Goal: Task Accomplishment & Management: Complete application form

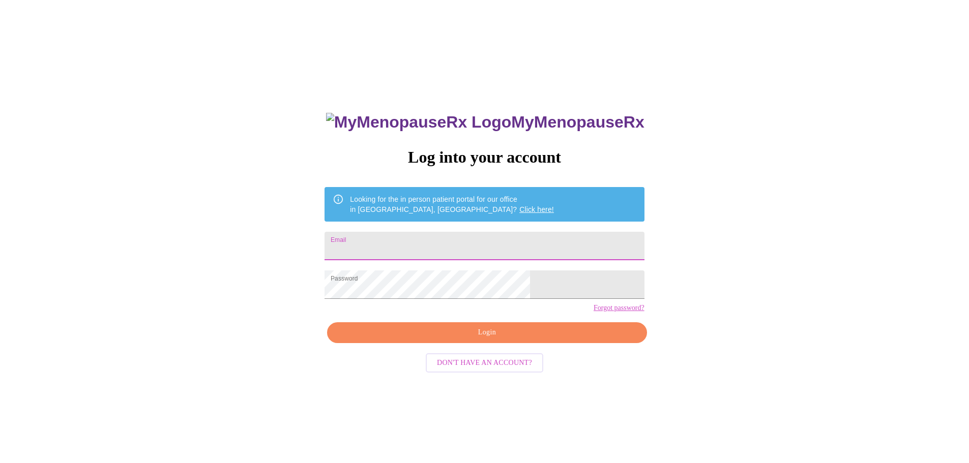
click at [449, 238] on input "Email" at bounding box center [483, 246] width 319 height 28
type input "[EMAIL_ADDRESS][DOMAIN_NAME]"
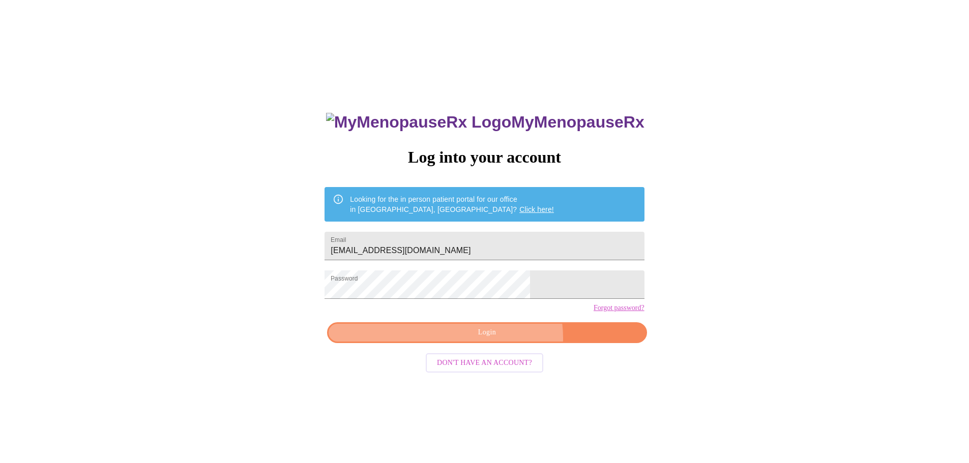
click at [502, 339] on span "Login" at bounding box center [487, 332] width 296 height 13
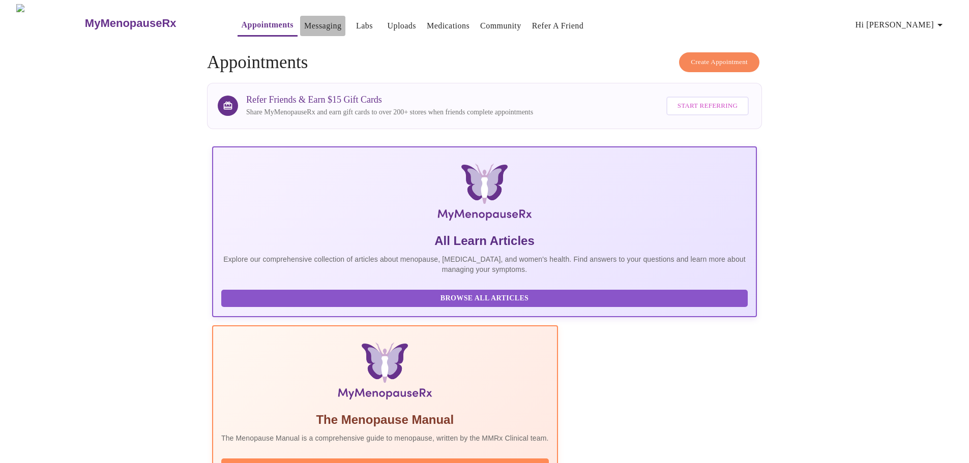
click at [304, 25] on link "Messaging" at bounding box center [322, 26] width 37 height 14
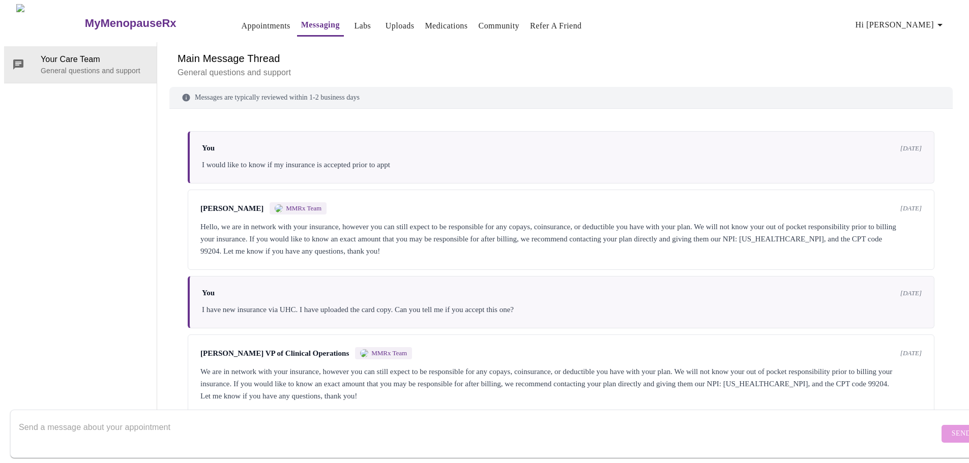
click at [381, 24] on button "Uploads" at bounding box center [399, 26] width 37 height 20
click at [919, 20] on span "Hi [PERSON_NAME]" at bounding box center [900, 25] width 91 height 14
click at [225, 24] on div at bounding box center [488, 231] width 976 height 463
click at [242, 19] on link "Appointments" at bounding box center [266, 26] width 49 height 14
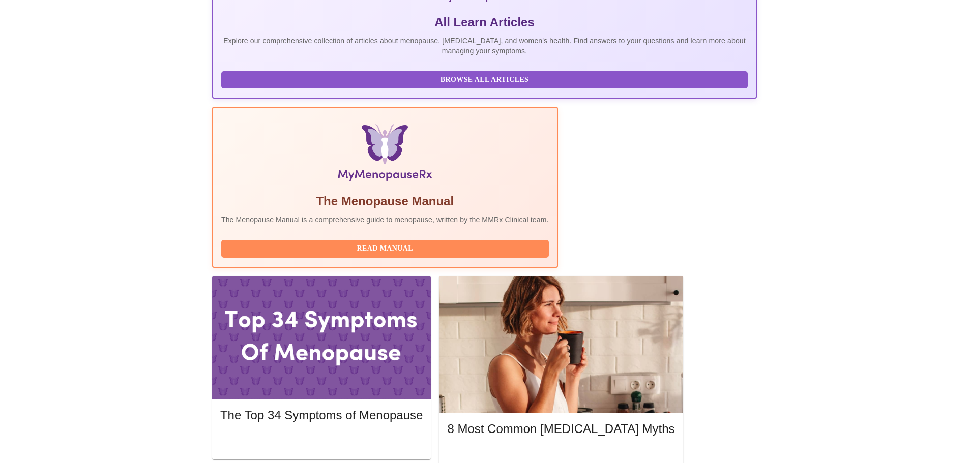
scroll to position [254, 0]
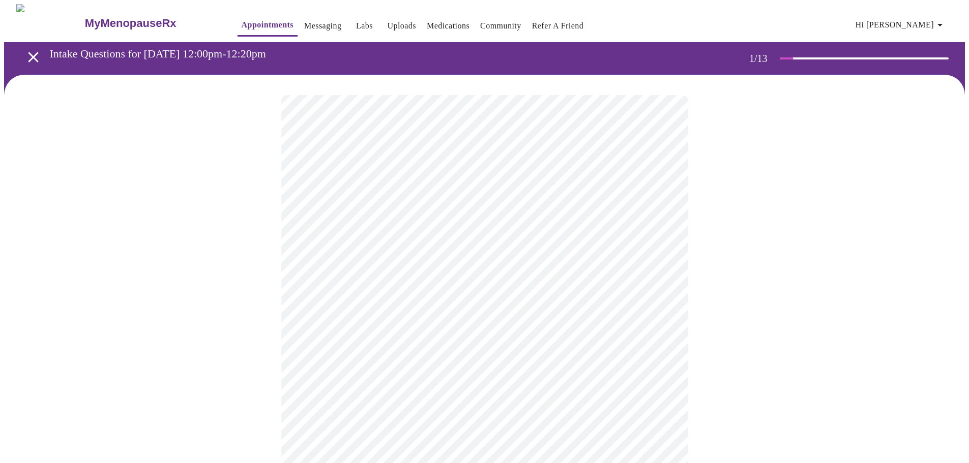
click at [366, 221] on body "MyMenopauseRx Appointments Messaging Labs Uploads Medications Community Refer a…" at bounding box center [484, 468] width 961 height 929
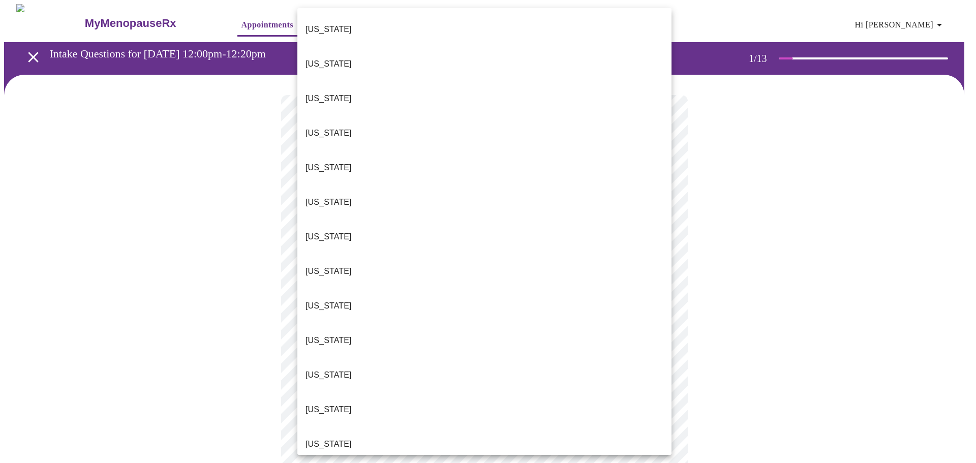
click at [215, 243] on div at bounding box center [488, 231] width 976 height 463
click at [412, 223] on body "MyMenopauseRx Appointments Messaging Labs Uploads Medications Community Refer a…" at bounding box center [488, 468] width 968 height 929
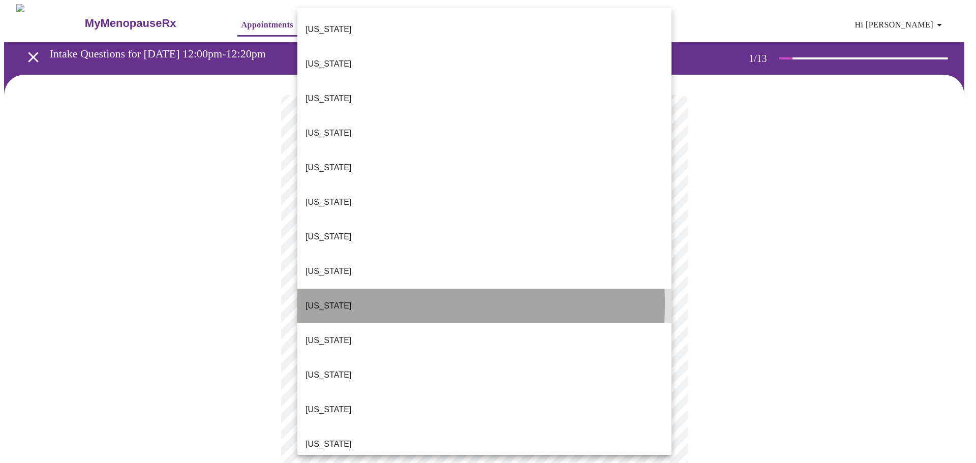
click at [345, 289] on li "[US_STATE]" at bounding box center [484, 306] width 374 height 35
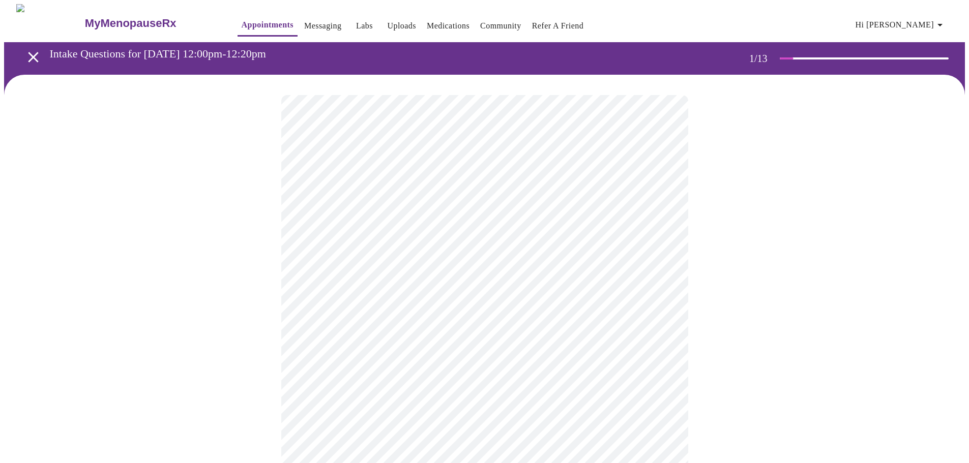
click at [362, 300] on body "MyMenopauseRx Appointments Messaging Labs Uploads Medications Community Refer a…" at bounding box center [484, 465] width 961 height 923
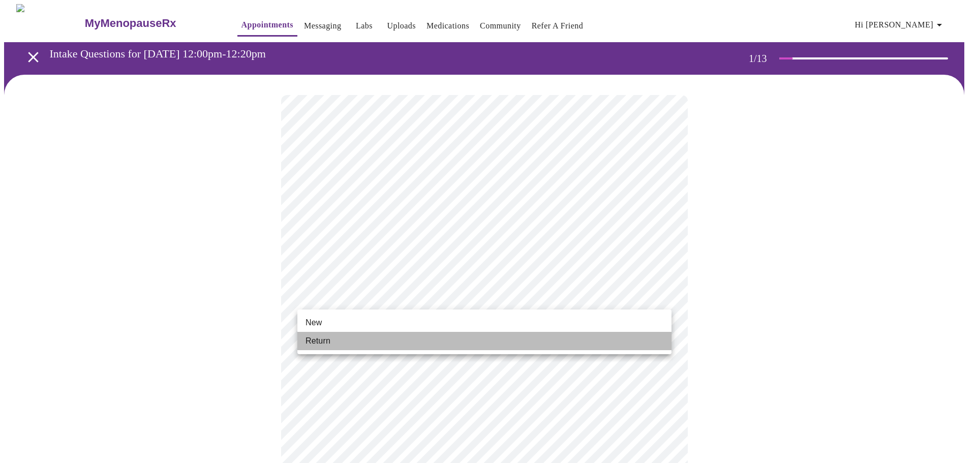
click at [358, 341] on li "Return" at bounding box center [484, 341] width 374 height 18
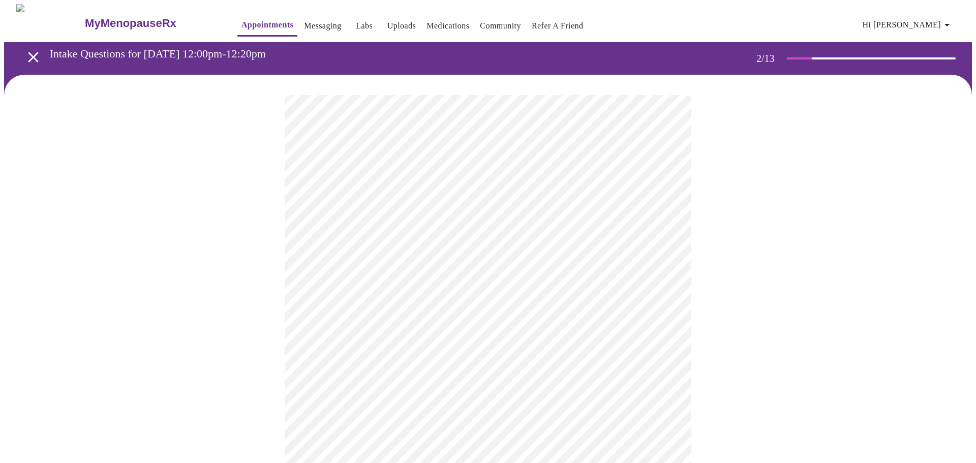
click at [481, 222] on body "MyMenopauseRx Appointments Messaging Labs Uploads Medications Community Refer a…" at bounding box center [488, 309] width 968 height 611
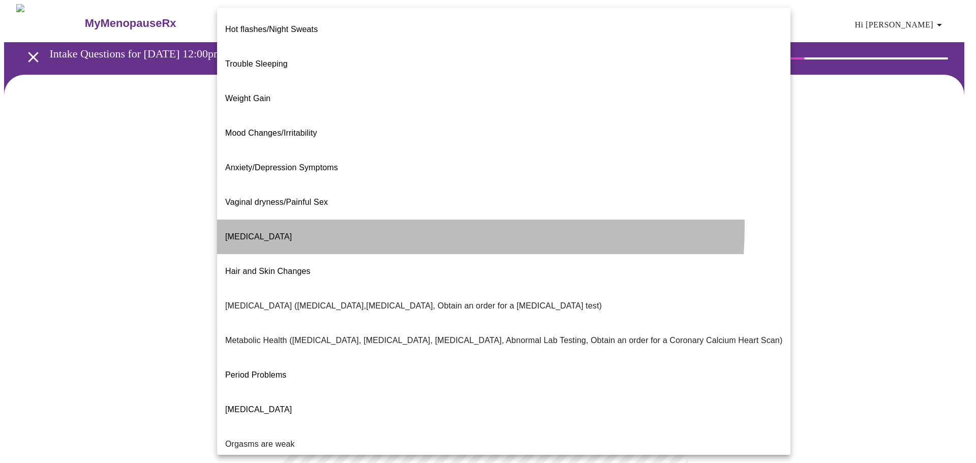
click at [291, 220] on li "[MEDICAL_DATA]" at bounding box center [504, 237] width 574 height 35
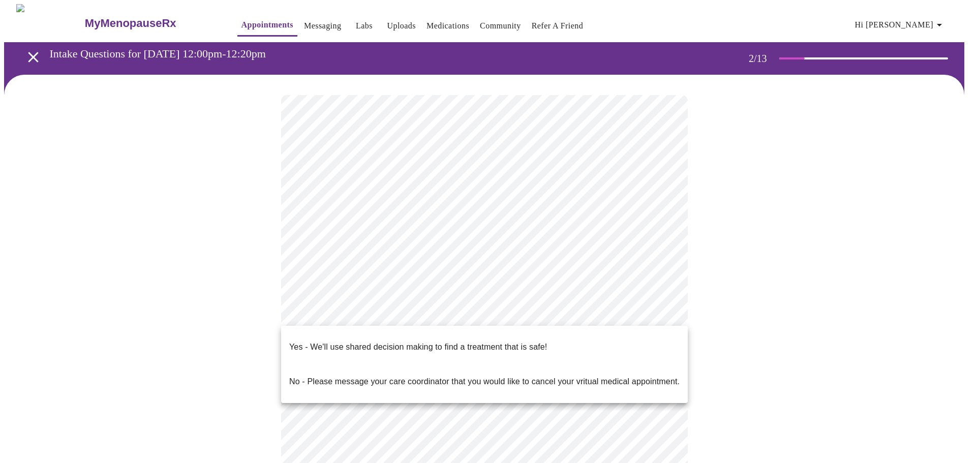
click at [401, 309] on body "MyMenopauseRx Appointments Messaging Labs Uploads Medications Community Refer a…" at bounding box center [488, 306] width 968 height 605
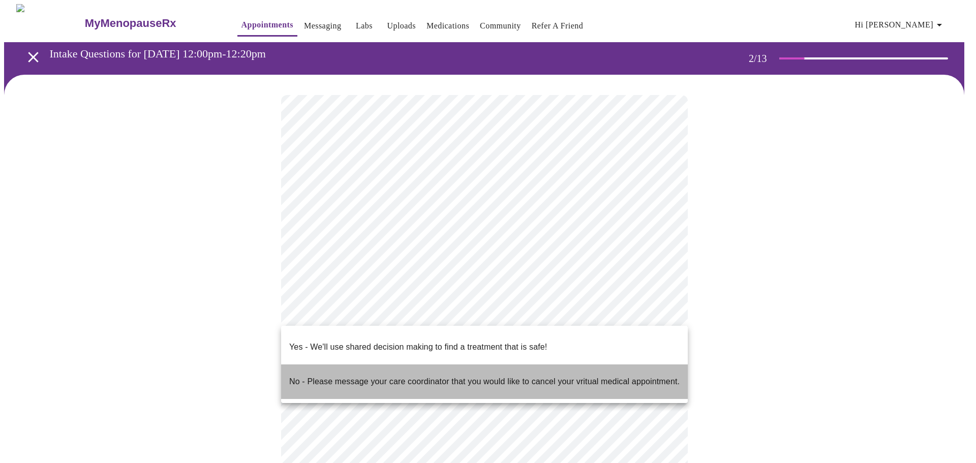
click at [347, 376] on p "No - Please message your care coordinator that you would like to cancel your vr…" at bounding box center [484, 382] width 391 height 12
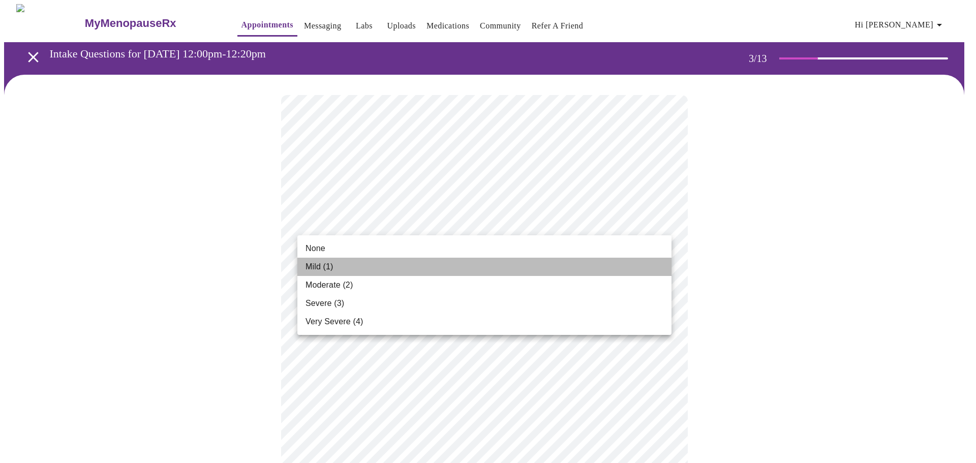
click at [308, 267] on span "Mild (1)" at bounding box center [320, 267] width 28 height 12
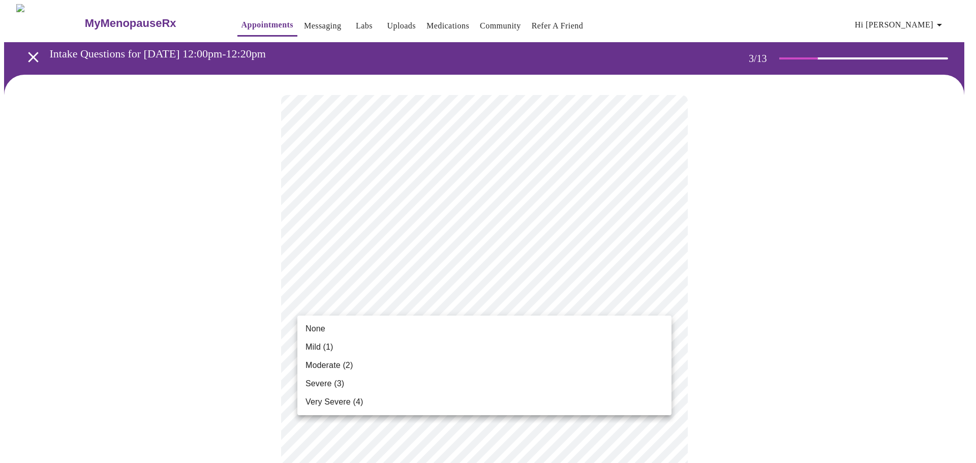
click at [356, 332] on li "None" at bounding box center [484, 329] width 374 height 18
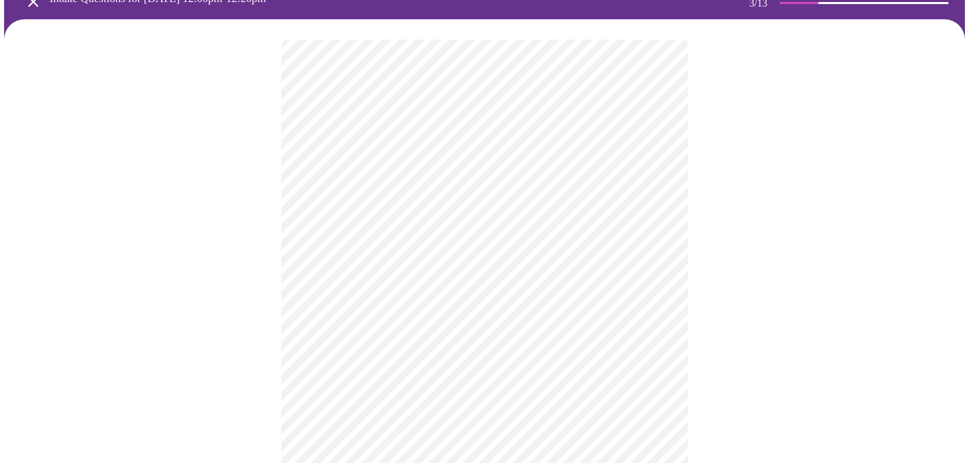
scroll to position [153, 0]
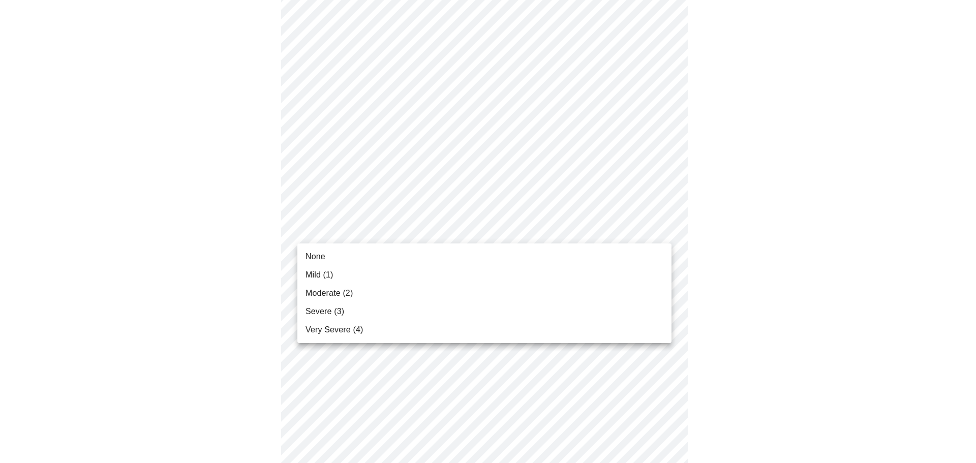
click at [341, 271] on li "Mild (1)" at bounding box center [484, 275] width 374 height 18
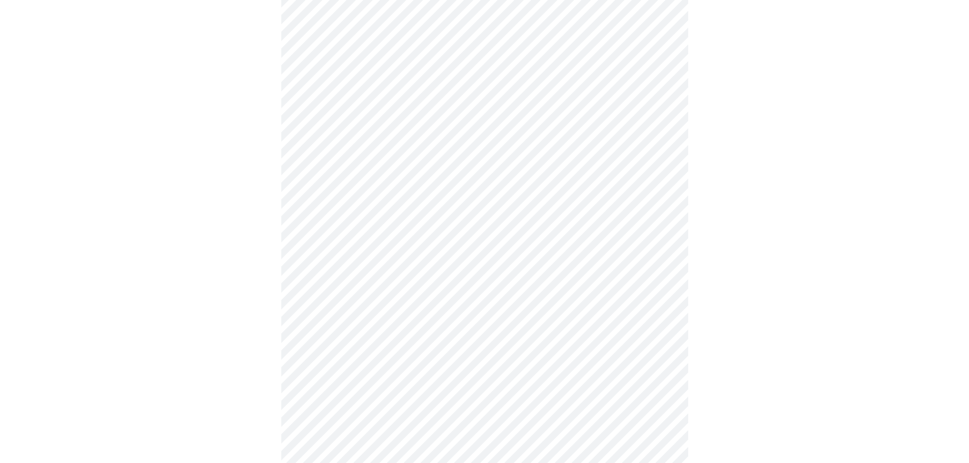
scroll to position [254, 0]
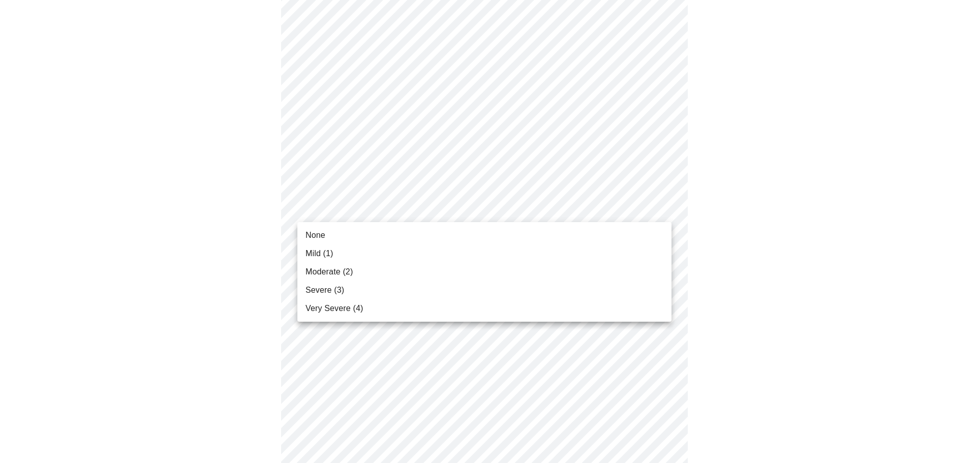
click at [400, 214] on body "MyMenopauseRx Appointments Messaging Labs Uploads Medications Community Refer a…" at bounding box center [488, 405] width 968 height 1310
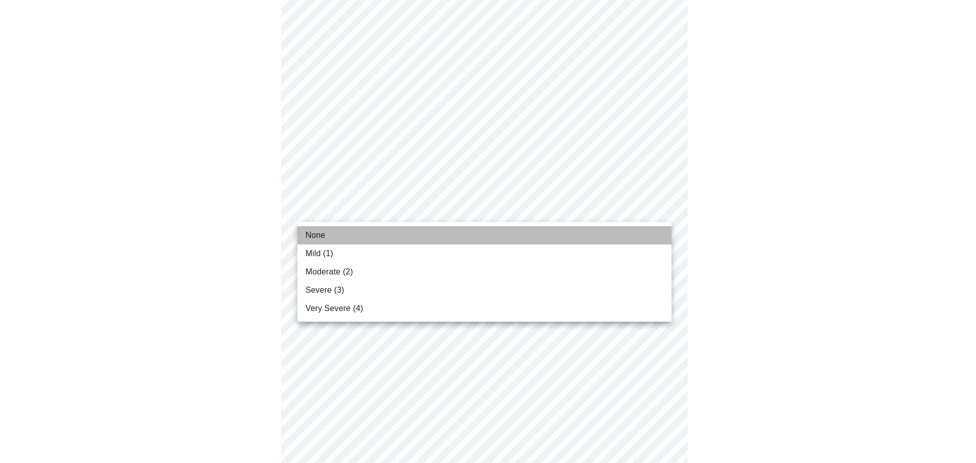
click at [364, 240] on li "None" at bounding box center [484, 235] width 374 height 18
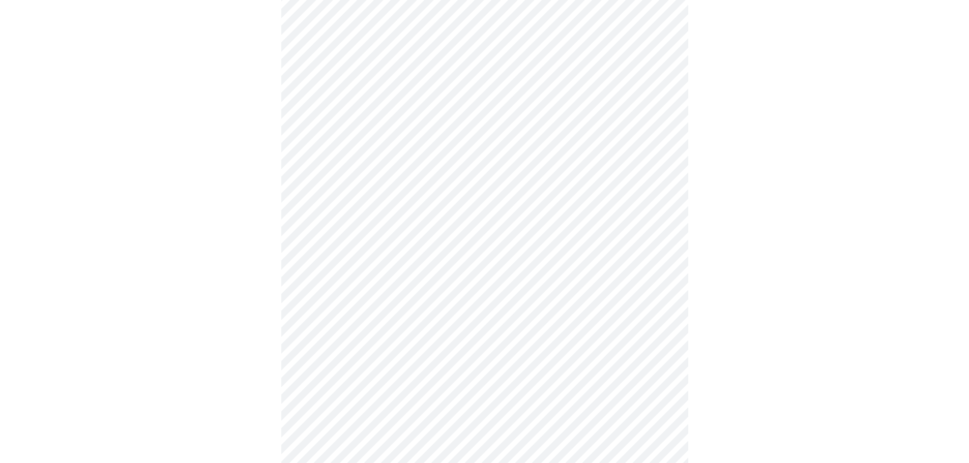
click at [356, 276] on body "MyMenopauseRx Appointments Messaging Labs Uploads Medications Community Refer a…" at bounding box center [484, 398] width 961 height 1296
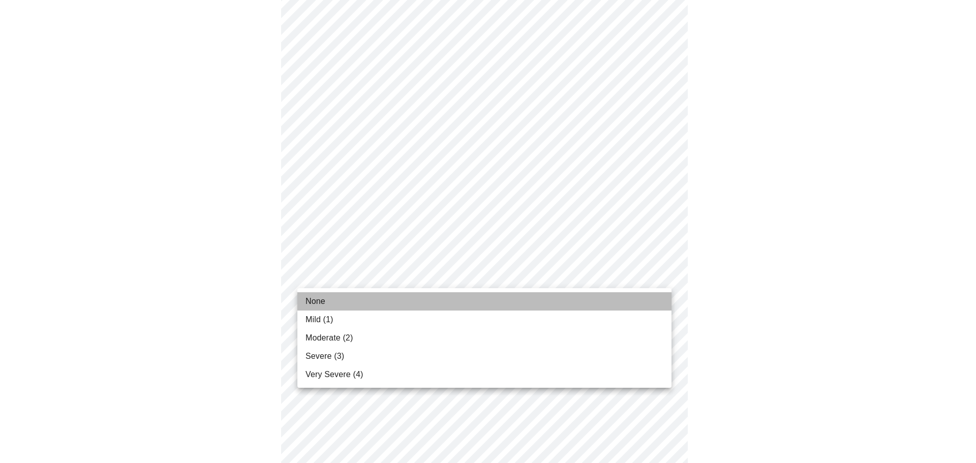
click at [345, 295] on li "None" at bounding box center [484, 301] width 374 height 18
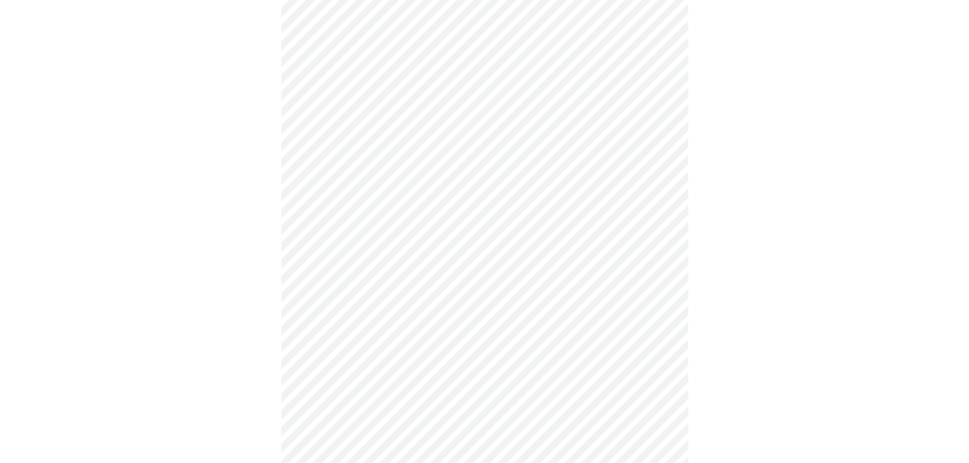
scroll to position [407, 0]
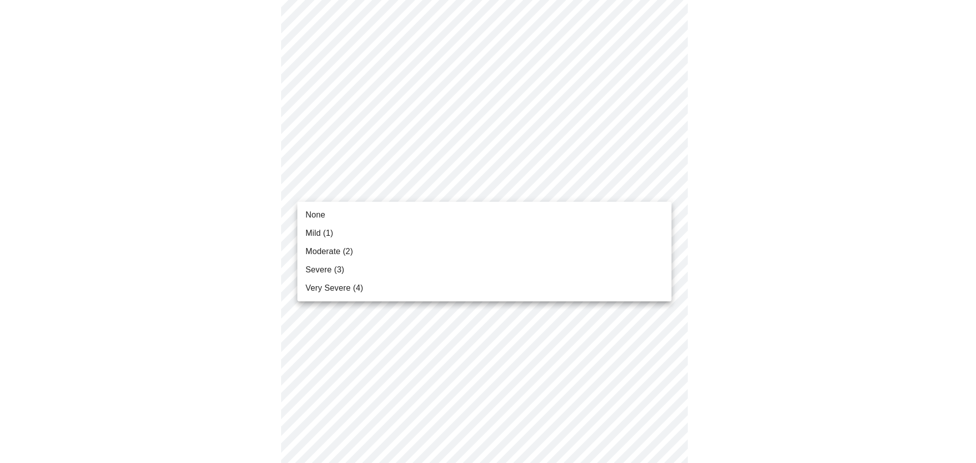
click at [426, 188] on body "MyMenopauseRx Appointments Messaging Labs Uploads Medications Community Refer a…" at bounding box center [488, 237] width 968 height 1281
click at [354, 241] on li "Mild (1)" at bounding box center [484, 233] width 374 height 18
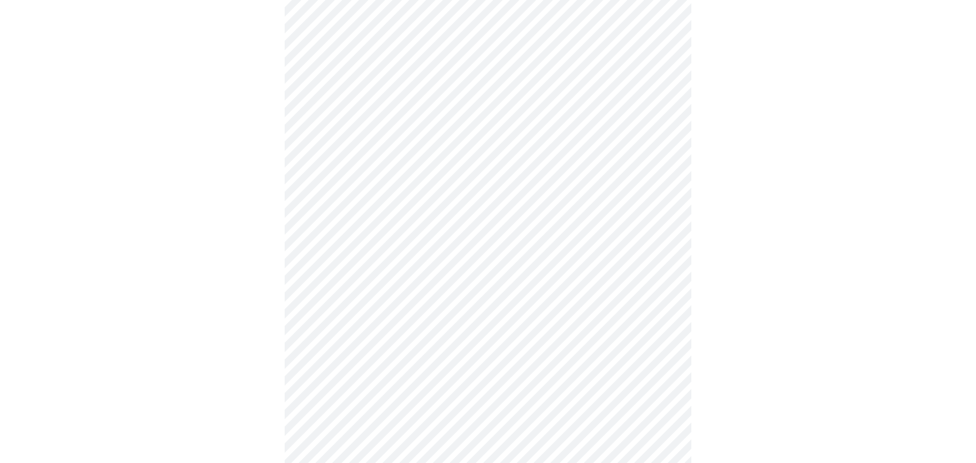
click at [360, 268] on body "MyMenopauseRx Appointments Messaging Labs Uploads Medications Community Refer a…" at bounding box center [488, 230] width 968 height 1267
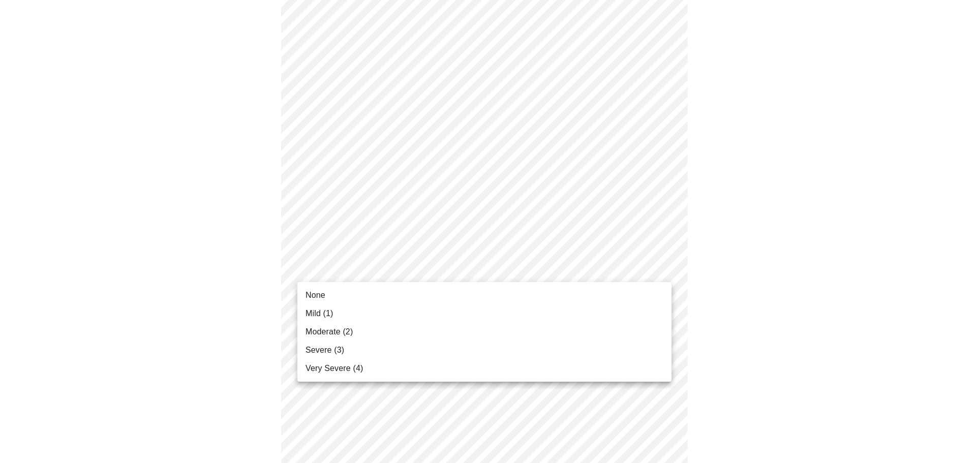
click at [335, 315] on li "Mild (1)" at bounding box center [484, 314] width 374 height 18
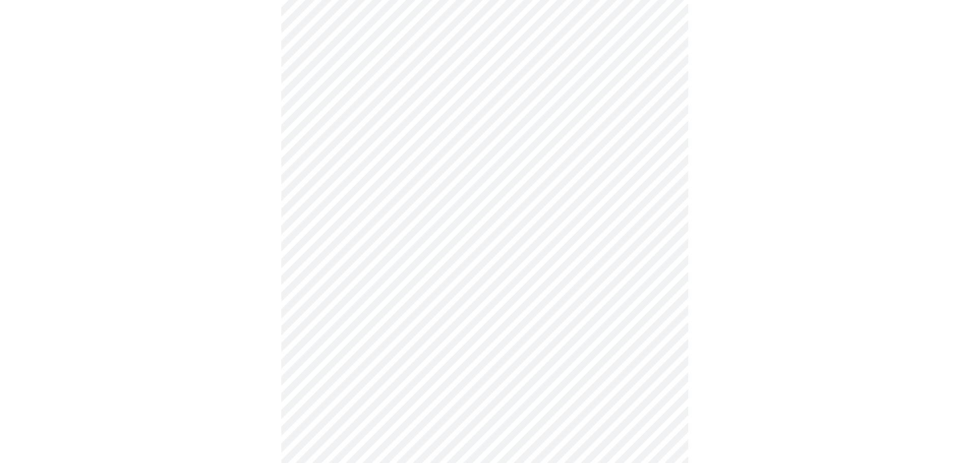
scroll to position [559, 0]
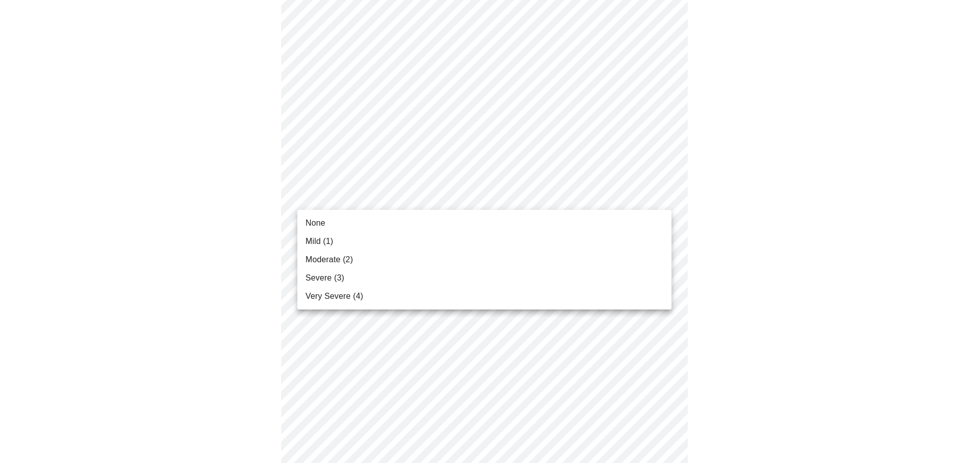
click at [378, 189] on body "MyMenopauseRx Appointments Messaging Labs Uploads Medications Community Refer a…" at bounding box center [488, 71] width 968 height 1253
click at [339, 256] on span "Moderate (2)" at bounding box center [329, 260] width 47 height 12
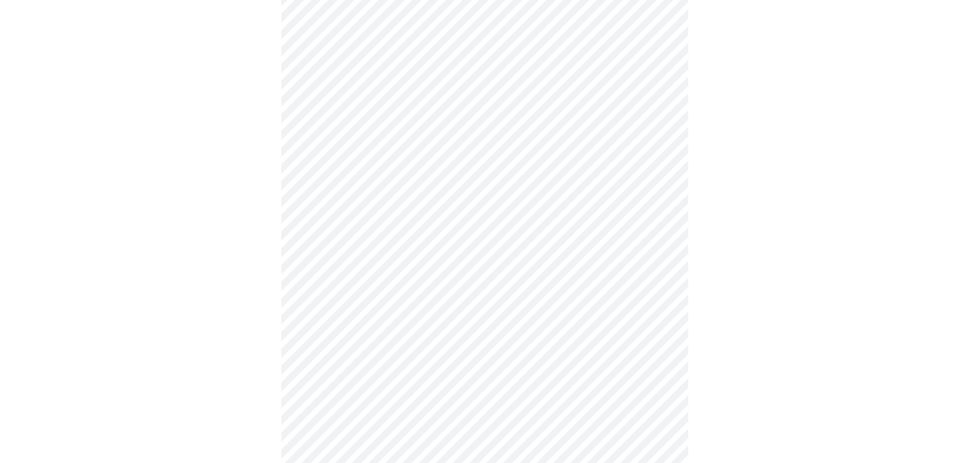
scroll to position [661, 0]
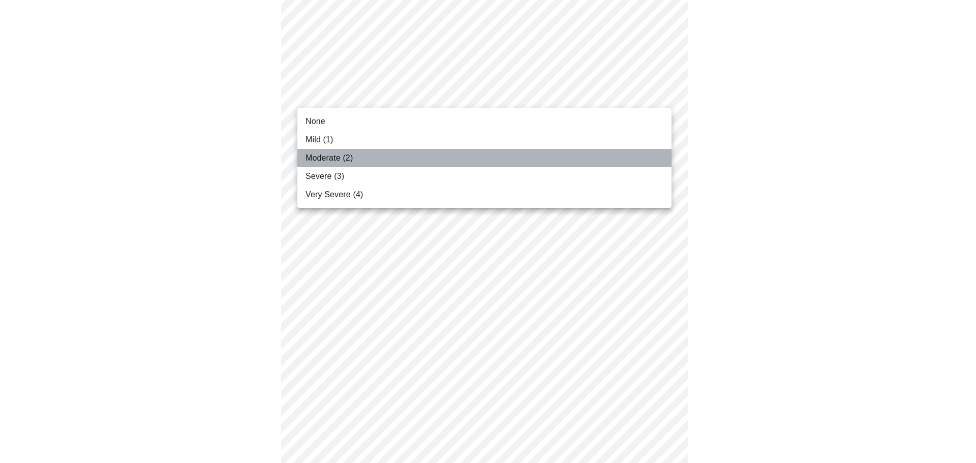
click at [359, 157] on li "Moderate (2)" at bounding box center [484, 158] width 374 height 18
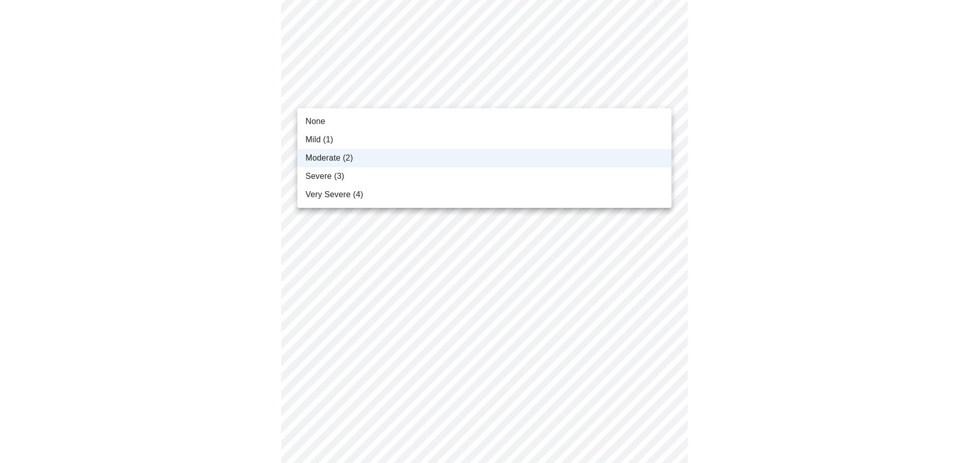
click at [356, 171] on li "Severe (3)" at bounding box center [484, 176] width 374 height 18
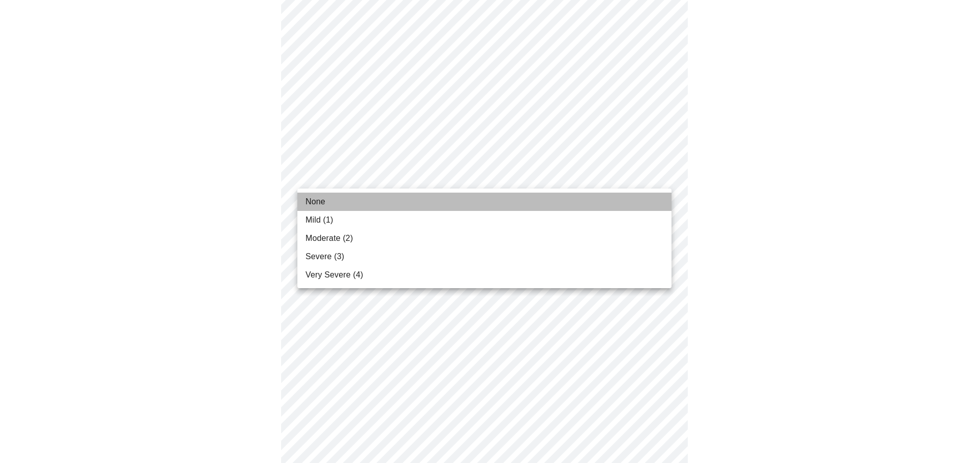
click at [322, 203] on span "None" at bounding box center [316, 202] width 20 height 12
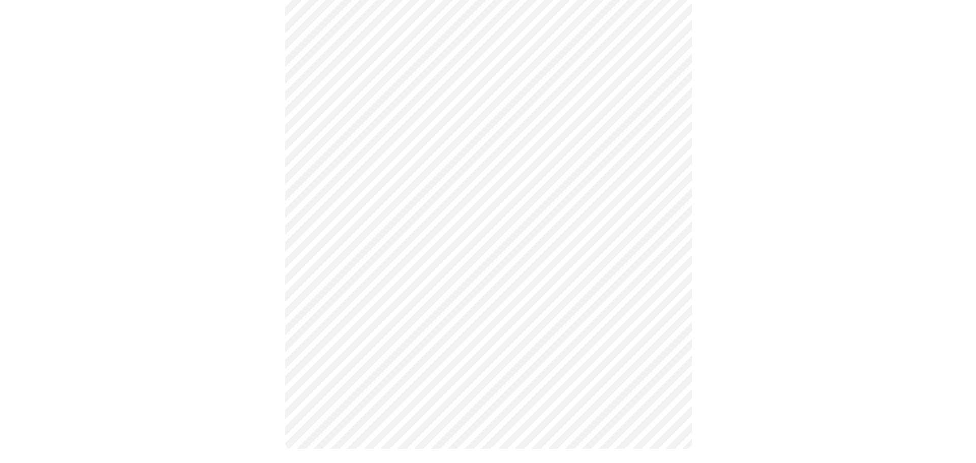
scroll to position [761, 0]
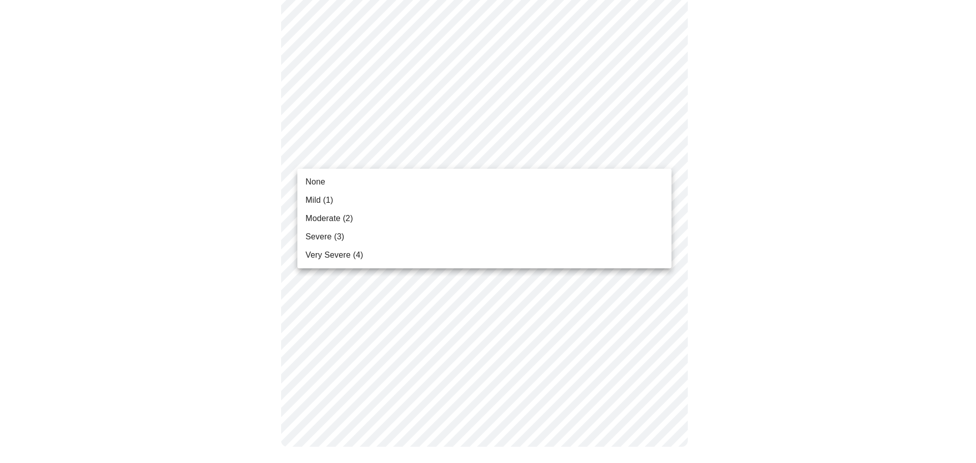
click at [329, 180] on li "None" at bounding box center [484, 182] width 374 height 18
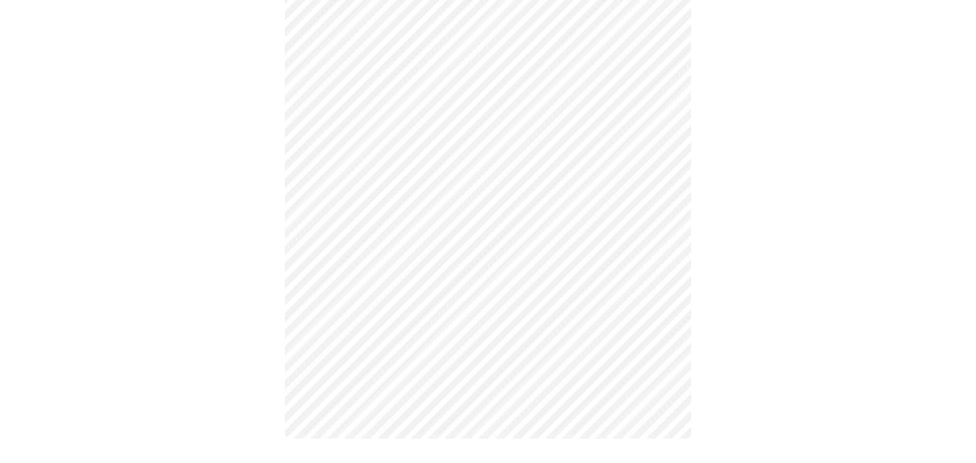
scroll to position [747, 0]
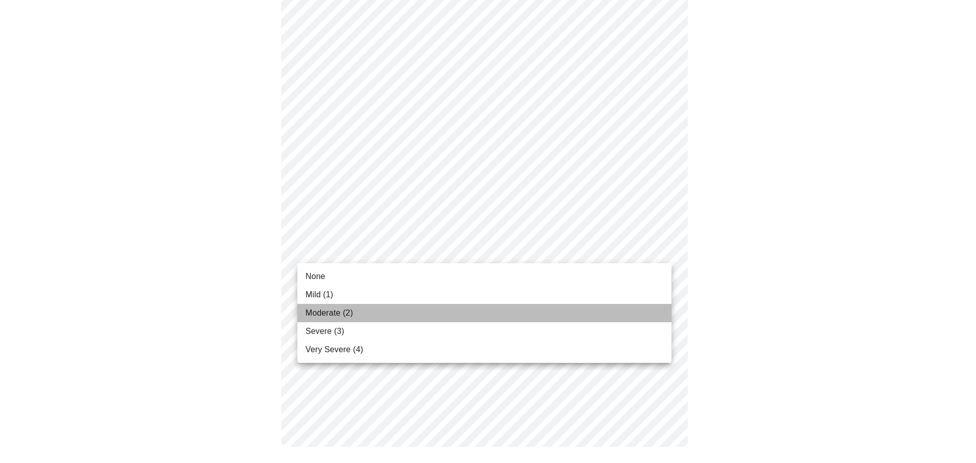
click at [347, 318] on span "Moderate (2)" at bounding box center [329, 313] width 47 height 12
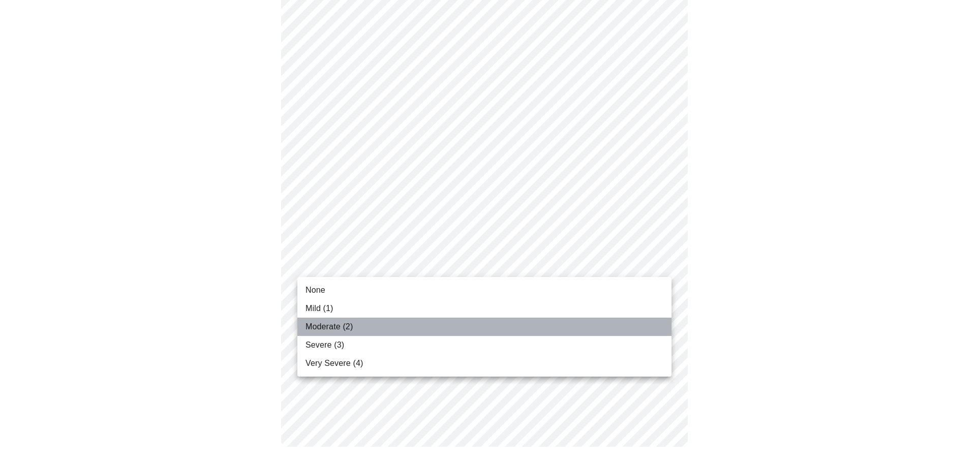
click at [338, 325] on span "Moderate (2)" at bounding box center [329, 327] width 47 height 12
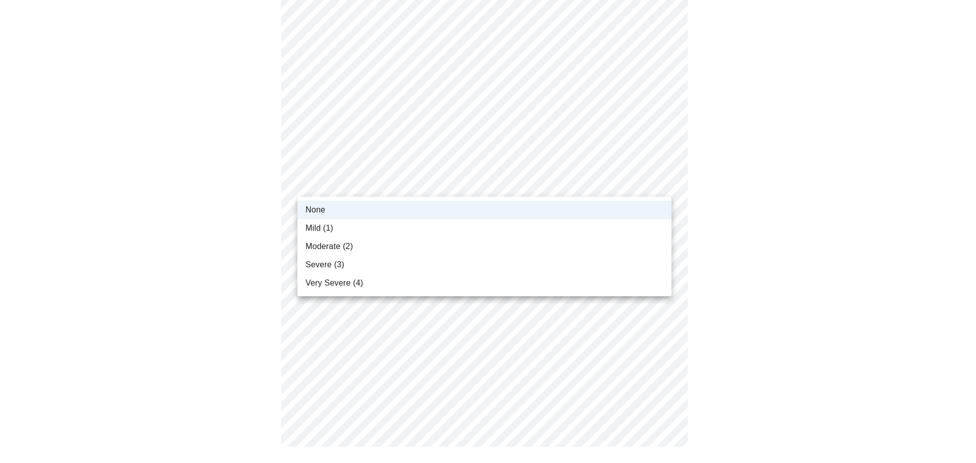
click at [358, 222] on li "Mild (1)" at bounding box center [484, 228] width 374 height 18
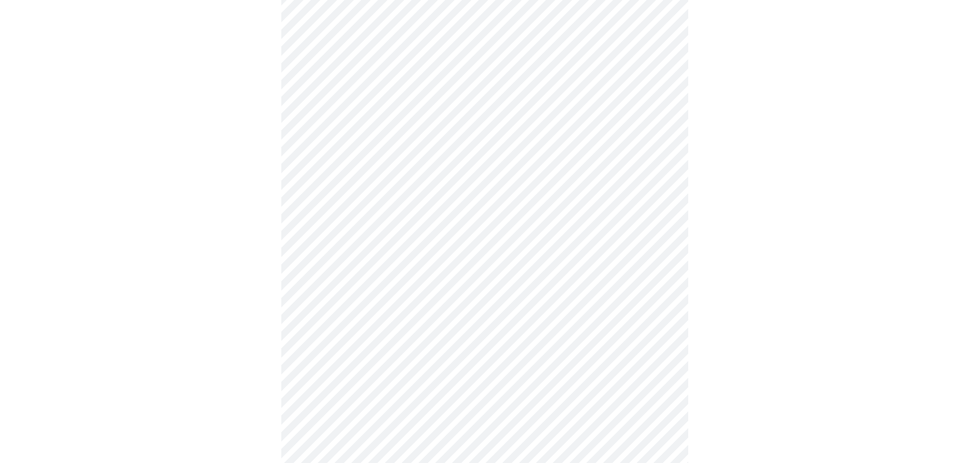
scroll to position [326, 0]
click at [360, 210] on body "MyMenopauseRx Appointments Messaging Labs Uploads Medications Community Refer a…" at bounding box center [484, 276] width 961 height 1197
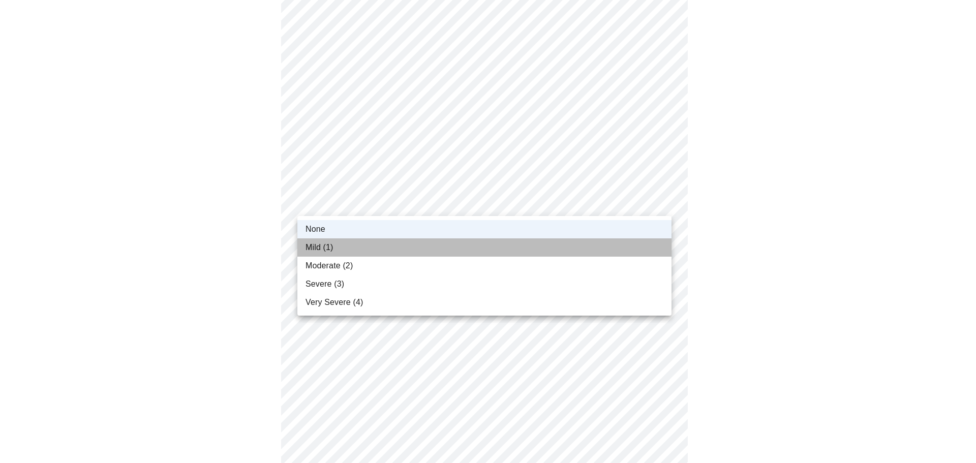
click at [357, 240] on li "Mild (1)" at bounding box center [484, 247] width 374 height 18
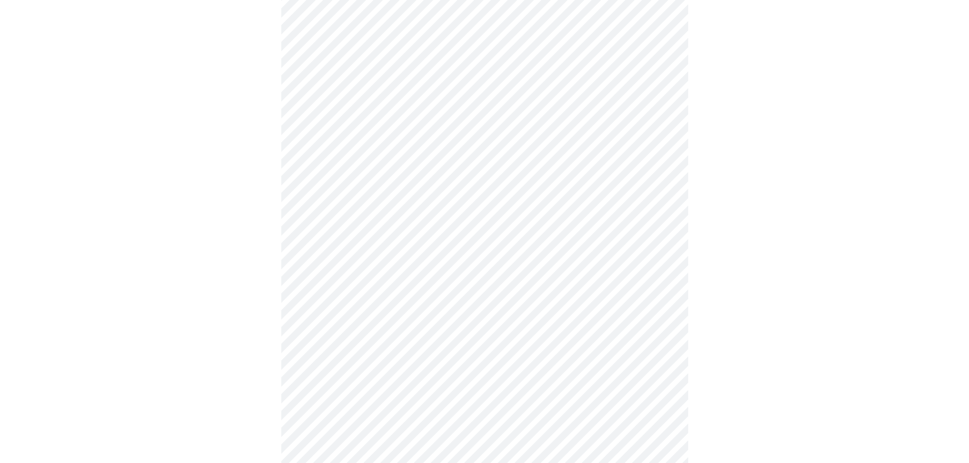
scroll to position [254, 0]
click at [468, 327] on body "MyMenopauseRx Appointments Messaging Labs Uploads Medications Community Refer a…" at bounding box center [484, 231] width 961 height 963
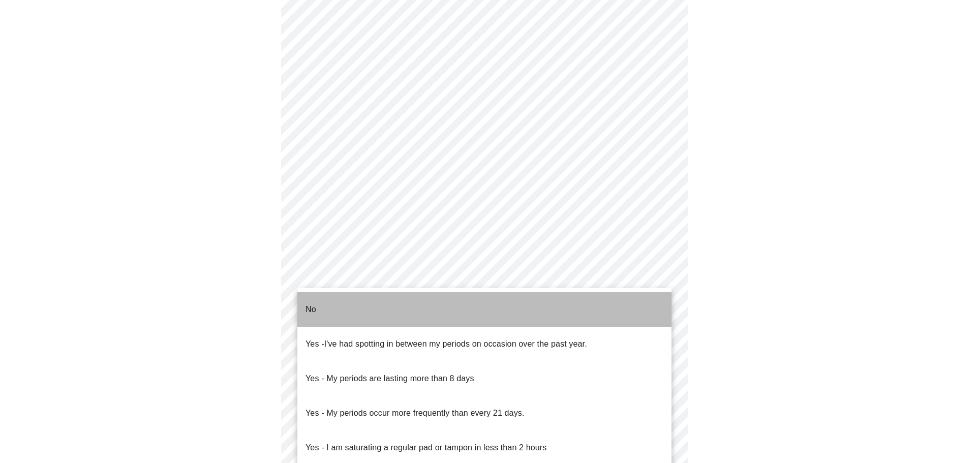
click at [340, 303] on li "No" at bounding box center [484, 309] width 374 height 35
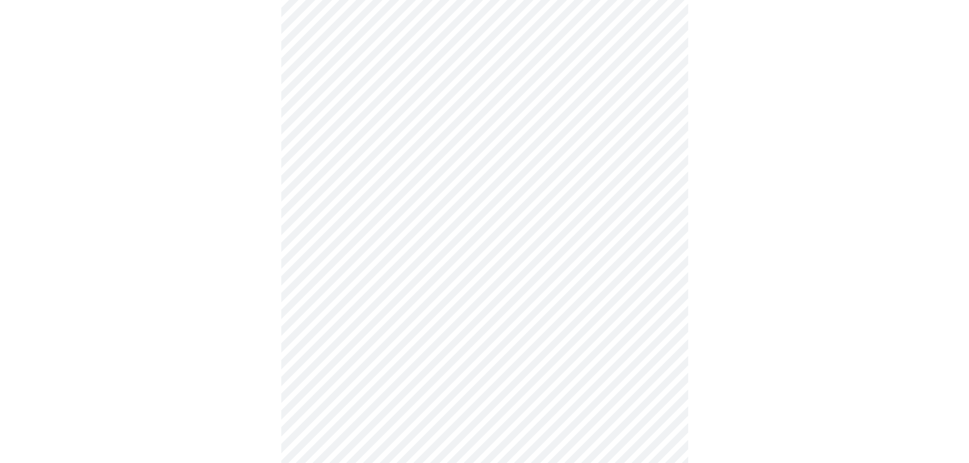
scroll to position [407, 0]
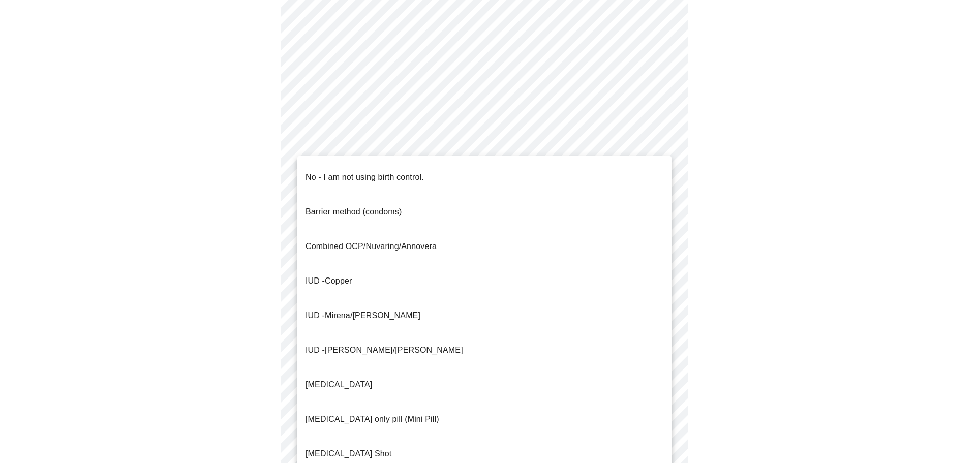
click at [374, 249] on body "MyMenopauseRx Appointments Messaging Labs Uploads Medications Community Refer a…" at bounding box center [488, 75] width 968 height 957
drag, startPoint x: 335, startPoint y: 175, endPoint x: 340, endPoint y: 445, distance: 270.6
click at [336, 449] on ul "No - I am not using birth control. Barrier method (condoms) Combined OCP/Nuvari…" at bounding box center [484, 350] width 374 height 389
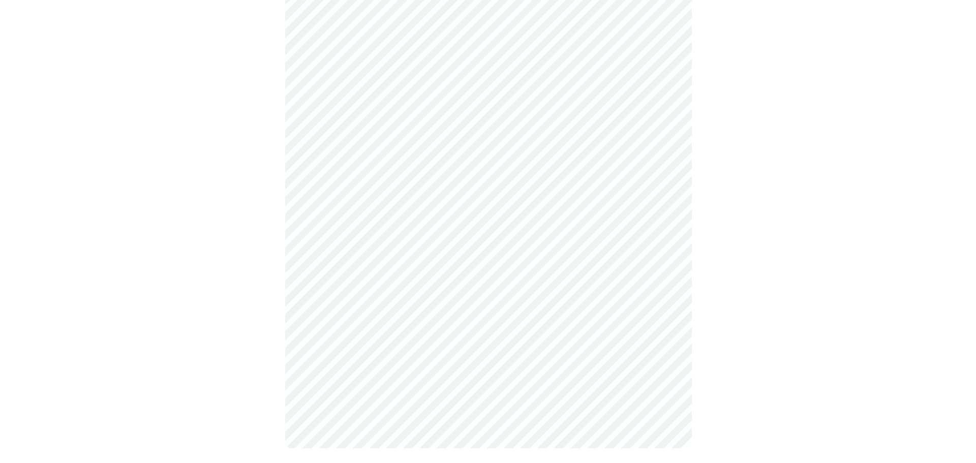
scroll to position [487, 0]
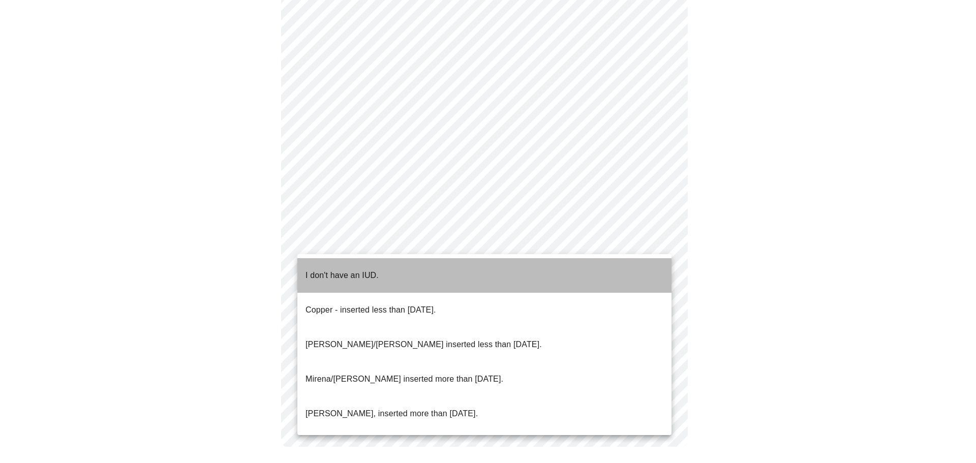
click at [348, 270] on p "I don't have an IUD." at bounding box center [342, 276] width 73 height 12
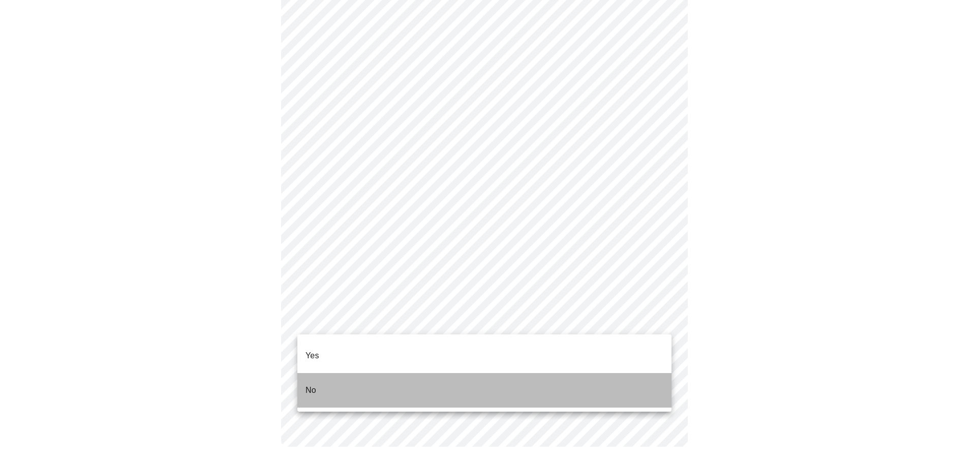
click at [333, 380] on li "No" at bounding box center [484, 390] width 374 height 35
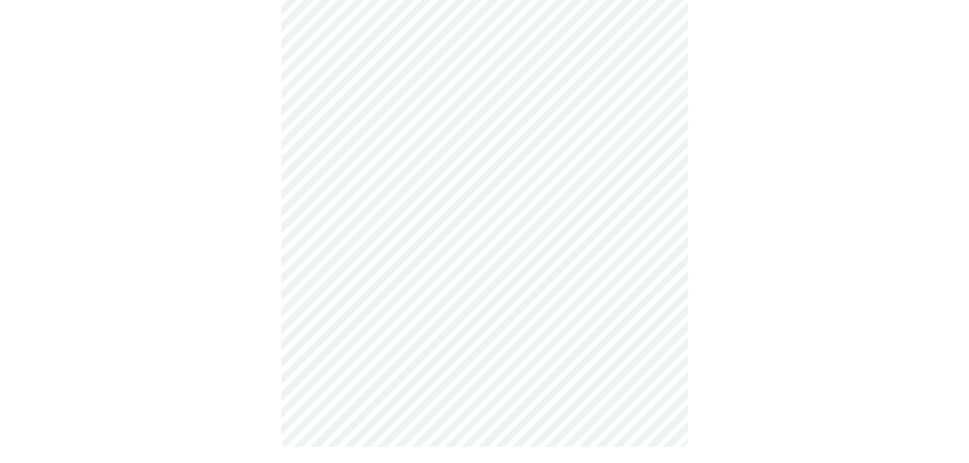
scroll to position [0, 0]
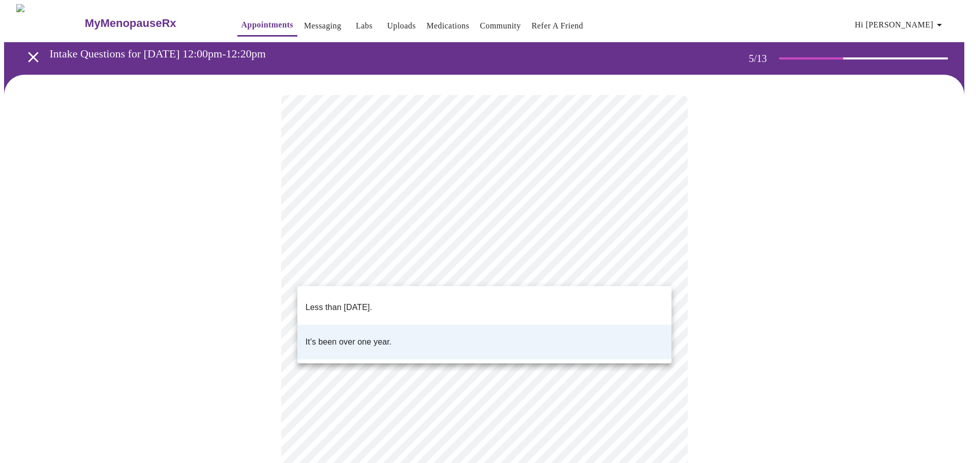
click at [413, 266] on body "MyMenopauseRx Appointments Messaging Labs Uploads Medications Community Refer a…" at bounding box center [488, 380] width 968 height 752
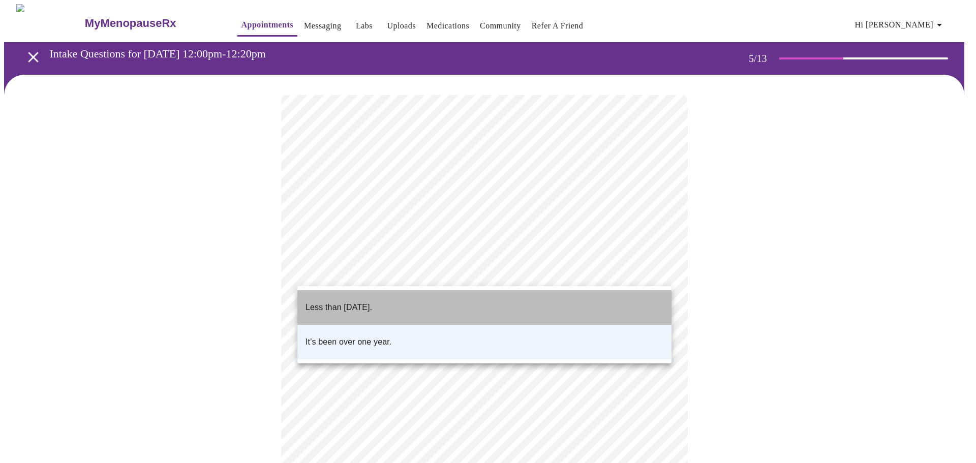
click at [399, 301] on li "Less than [DATE]." at bounding box center [484, 307] width 374 height 35
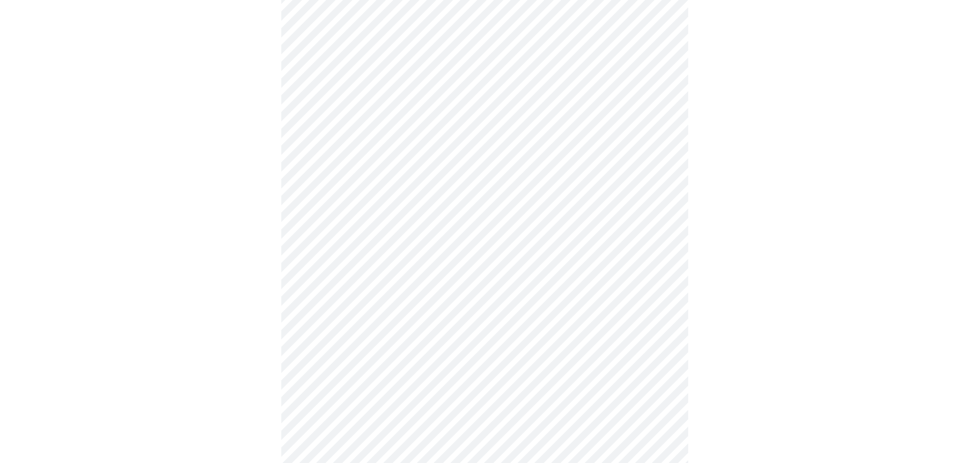
scroll to position [102, 0]
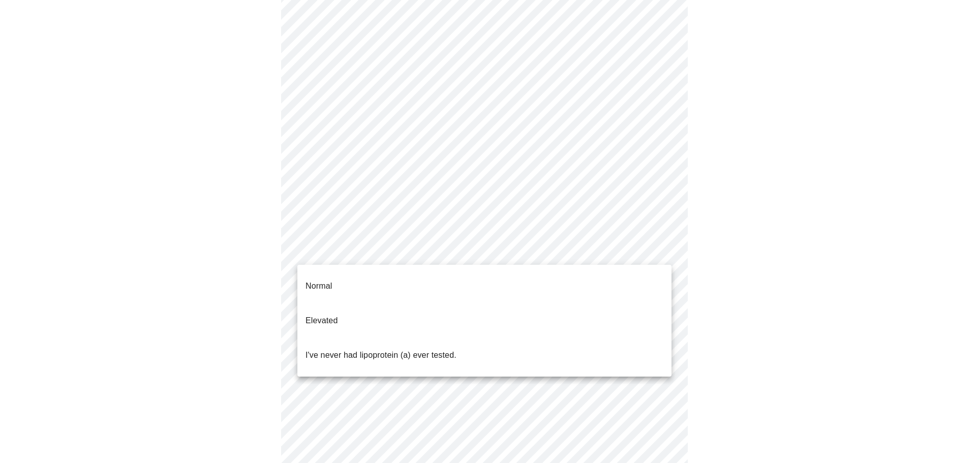
click at [378, 261] on body "MyMenopauseRx Appointments Messaging Labs Uploads Medications Community Refer a…" at bounding box center [488, 278] width 968 height 752
click at [242, 301] on div at bounding box center [488, 231] width 976 height 463
click at [330, 253] on body "MyMenopauseRx Appointments Messaging Labs Uploads Medications Community Refer a…" at bounding box center [488, 278] width 968 height 752
click at [346, 304] on li "Elevated" at bounding box center [484, 321] width 374 height 35
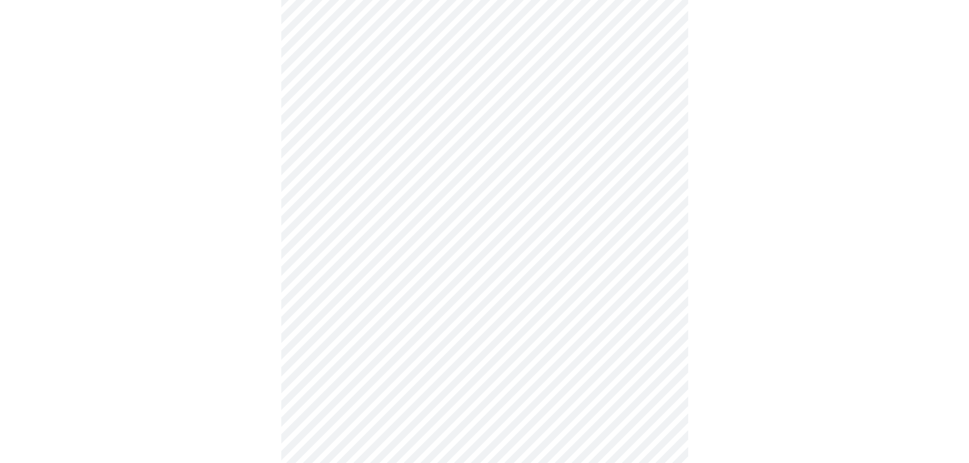
scroll to position [2644, 0]
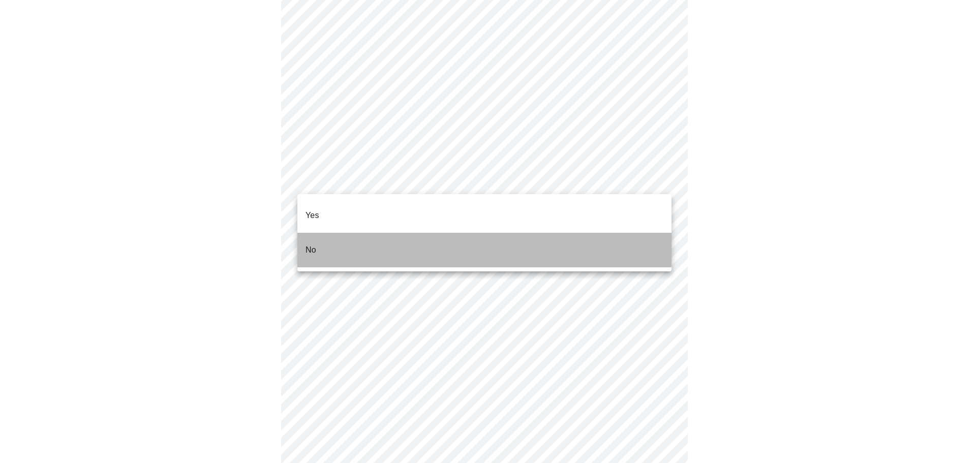
click at [467, 233] on li "No" at bounding box center [484, 250] width 374 height 35
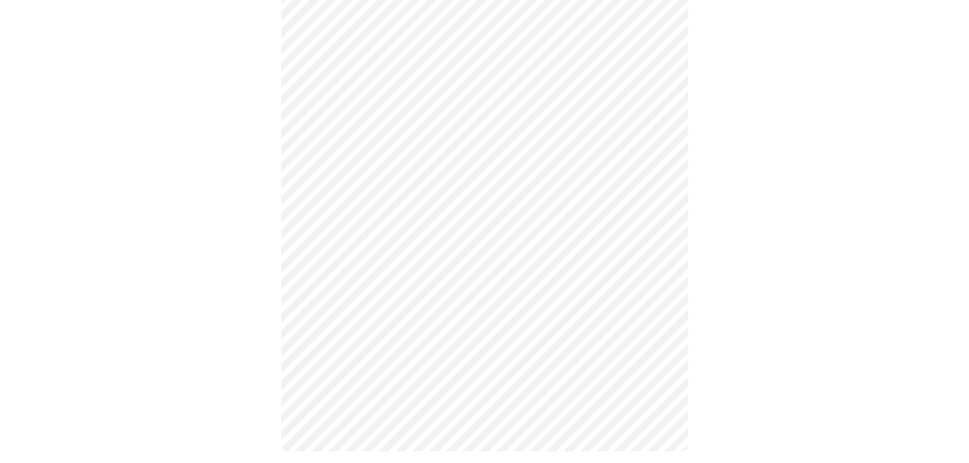
scroll to position [323, 0]
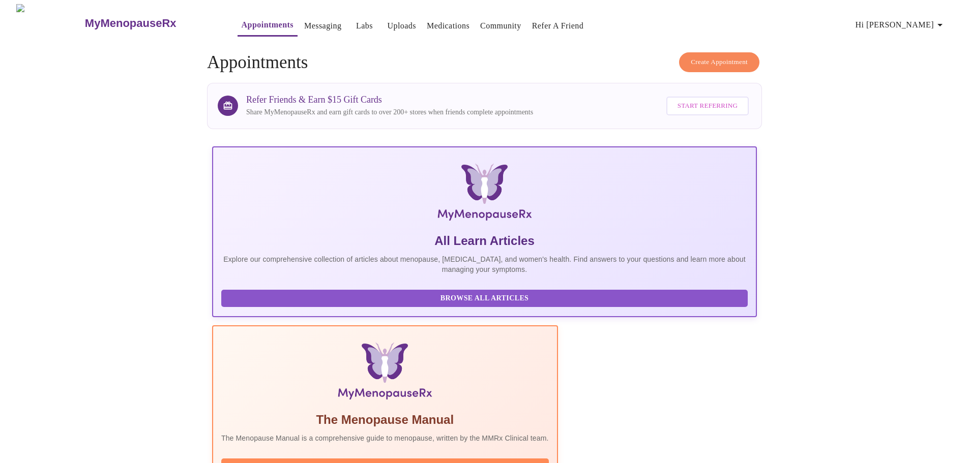
click at [304, 21] on link "Messaging" at bounding box center [322, 26] width 37 height 14
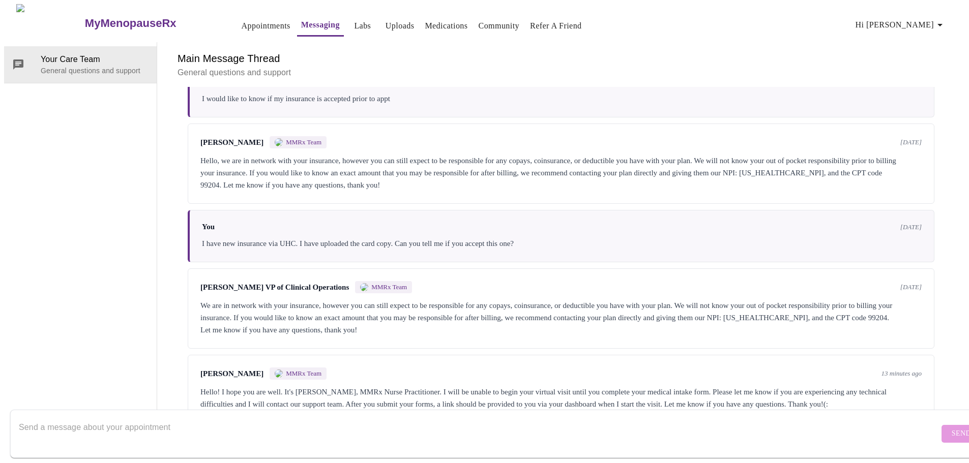
scroll to position [91, 0]
click at [831, 373] on div "[PERSON_NAME] MMRx Team 13 minutes ago Hello! I hope you are well. It's [PERSON…" at bounding box center [561, 389] width 747 height 68
click at [424, 386] on div "Hello! I hope you are well. It's [PERSON_NAME], MMRx Nurse Practitioner. I will…" at bounding box center [560, 398] width 721 height 24
click at [408, 423] on textarea "Send a message about your appointment" at bounding box center [479, 433] width 920 height 33
type textarea "I missed those forms! I just completed them."
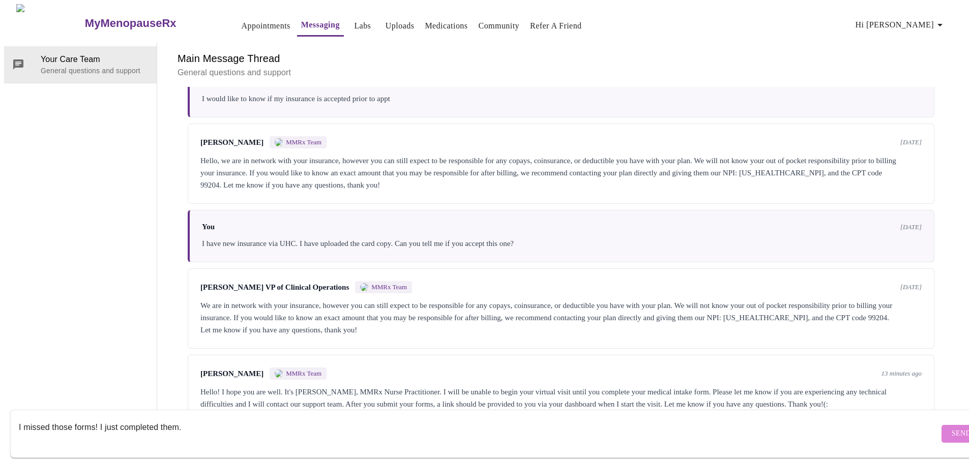
click at [951, 428] on span "Send" at bounding box center [960, 434] width 19 height 13
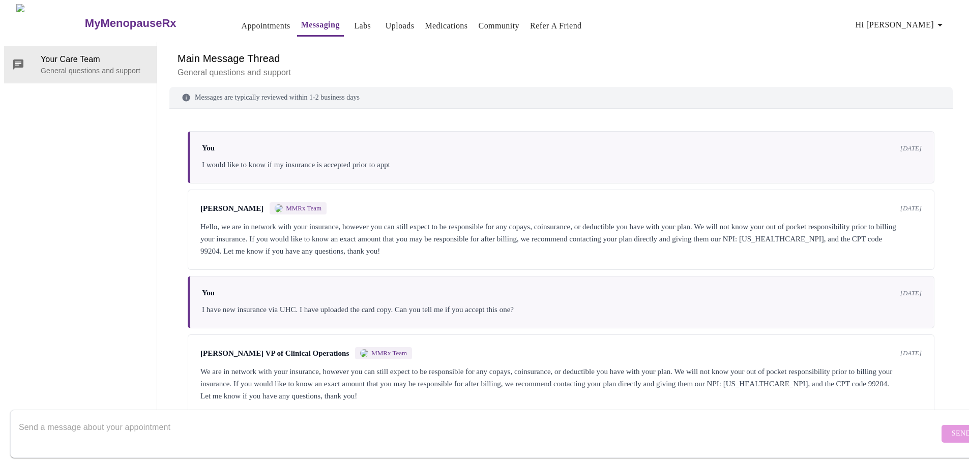
scroll to position [0, 0]
click at [242, 25] on link "Appointments" at bounding box center [266, 26] width 49 height 14
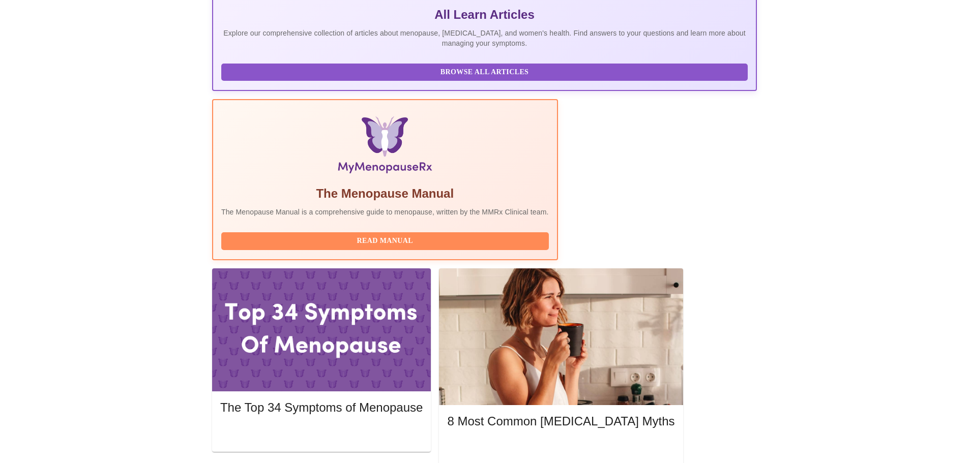
scroll to position [281, 0]
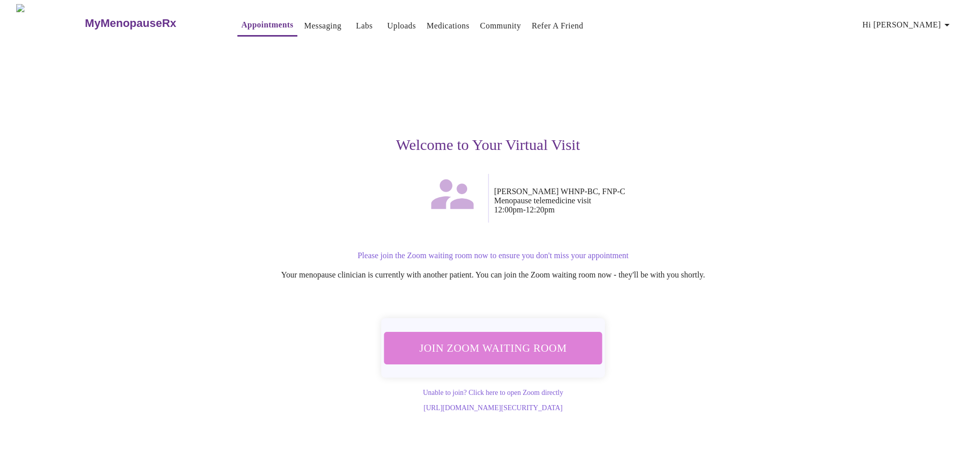
click at [509, 339] on span "Join Zoom Waiting Room" at bounding box center [493, 348] width 191 height 19
